Goal: Task Accomplishment & Management: Use online tool/utility

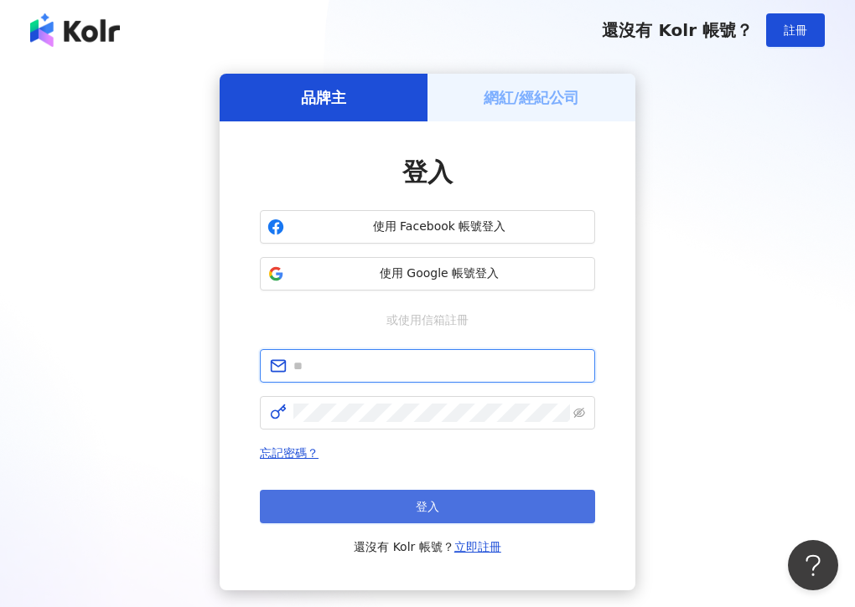
type input "**********"
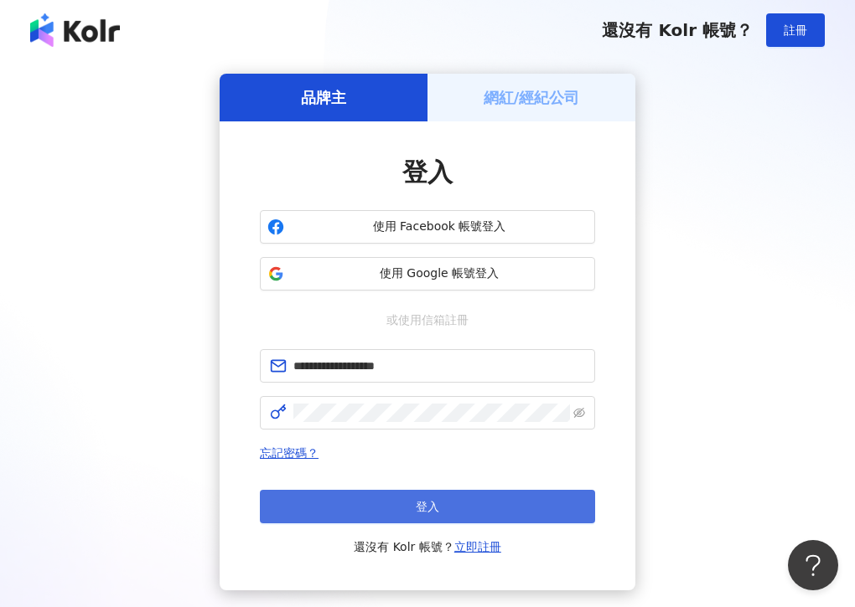
drag, startPoint x: 388, startPoint y: 523, endPoint x: 380, endPoint y: 504, distance: 21.0
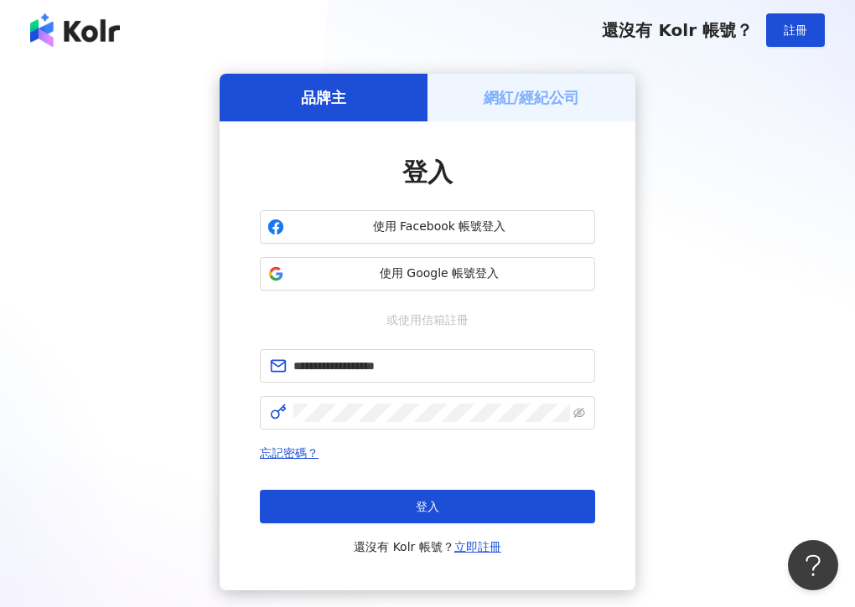
click at [387, 523] on button "登入" at bounding box center [427, 507] width 335 height 34
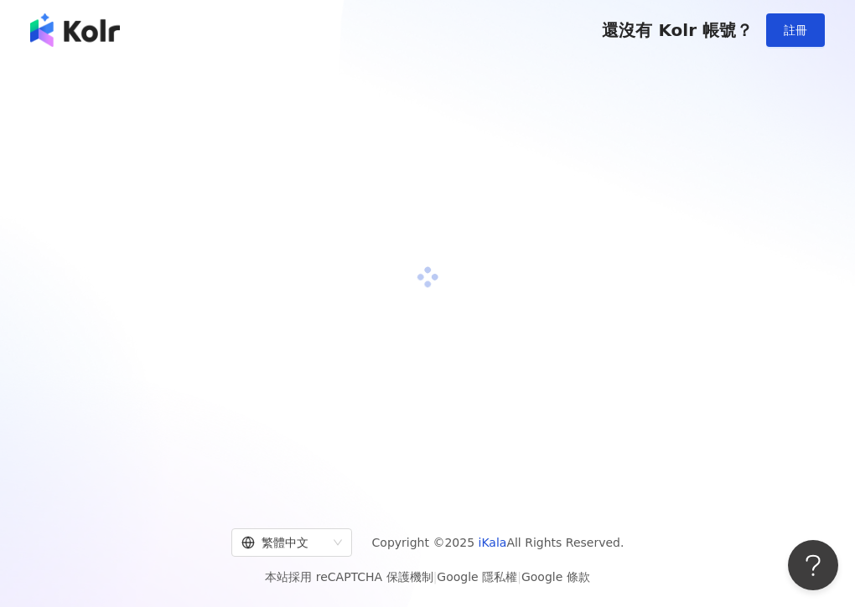
click at [380, 499] on div "繁體中文 Copyright © 2025 iKala All Rights Reserved. 本站採用 reCAPTCHA 保護機制 | Google 隱…" at bounding box center [427, 551] width 855 height 112
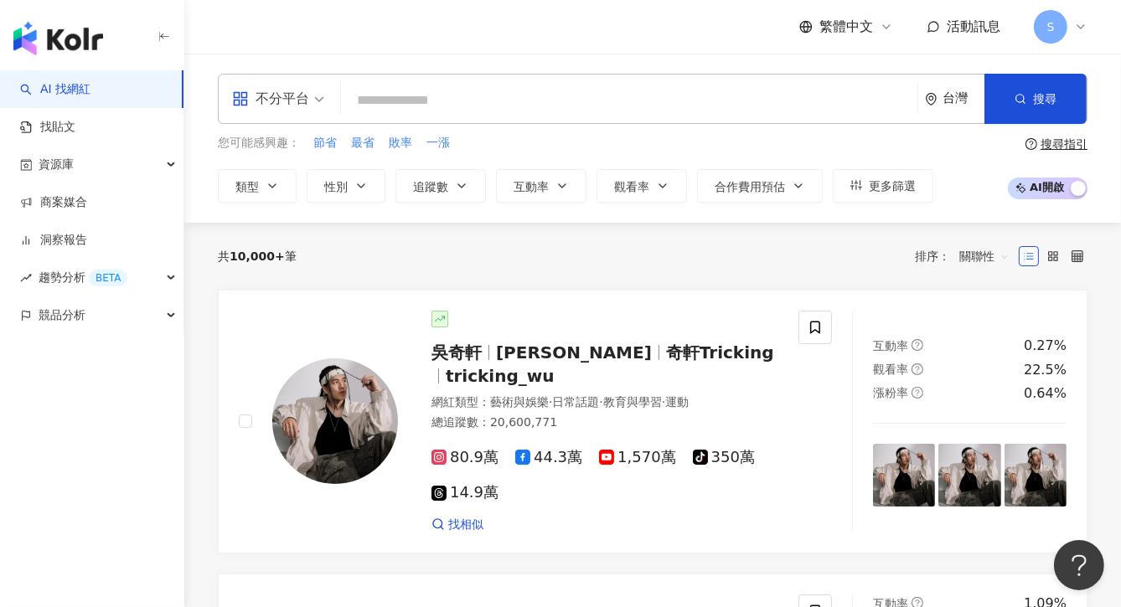
click at [419, 102] on input "search" at bounding box center [629, 101] width 563 height 32
click at [478, 98] on input "search" at bounding box center [629, 101] width 563 height 32
